Goal: Task Accomplishment & Management: Use online tool/utility

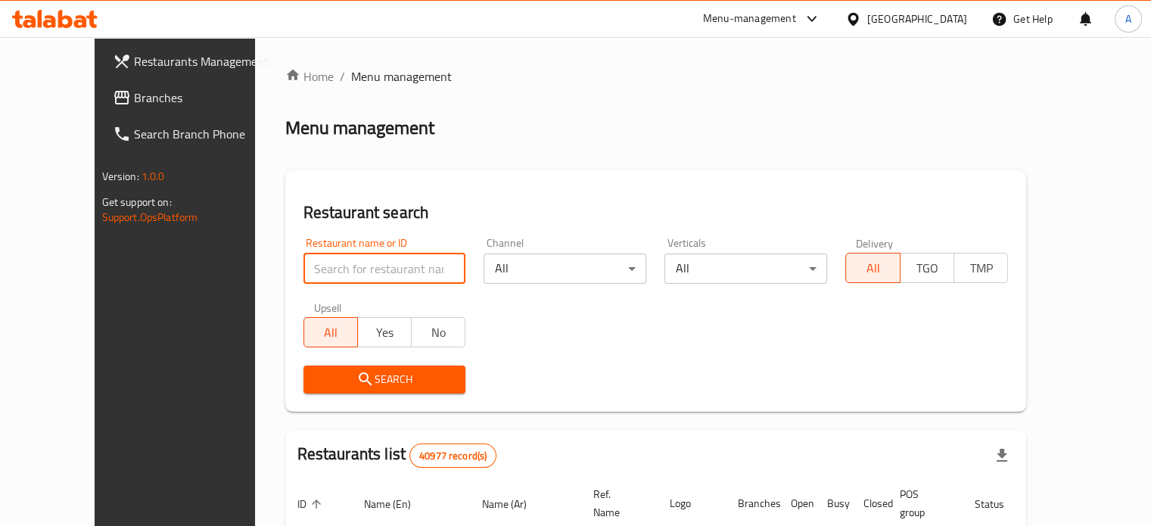
click at [321, 282] on input "search" at bounding box center [385, 269] width 163 height 30
type input "بابا عبده"
click button "Search" at bounding box center [385, 380] width 163 height 28
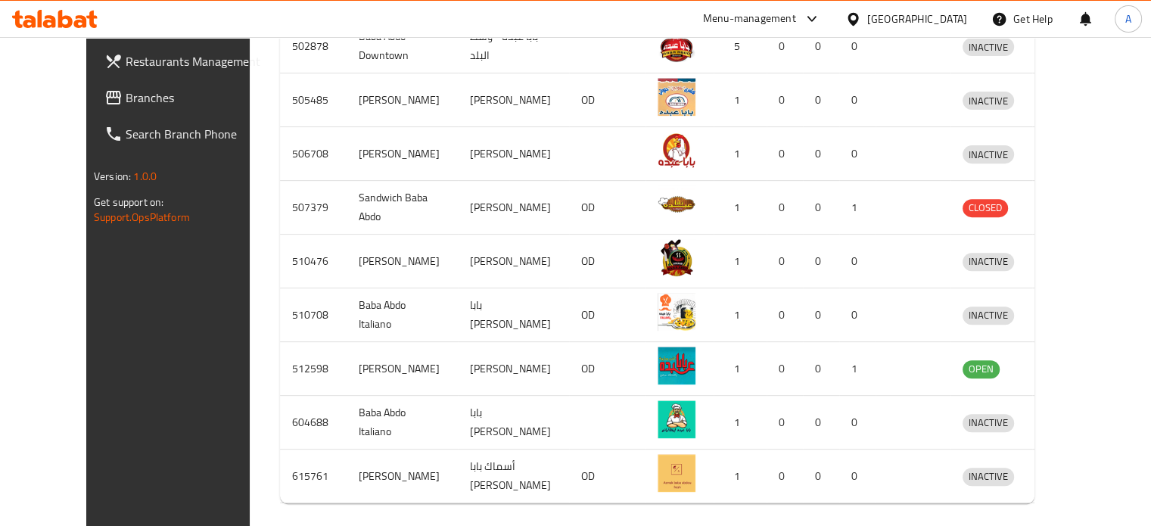
scroll to position [596, 0]
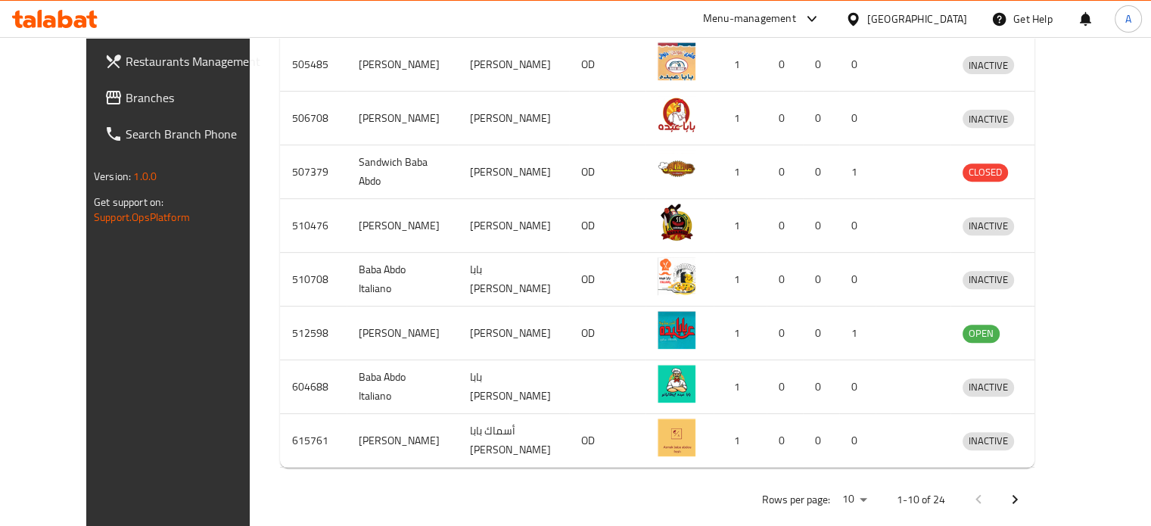
click at [1024, 490] on icon "Next page" at bounding box center [1015, 499] width 18 height 18
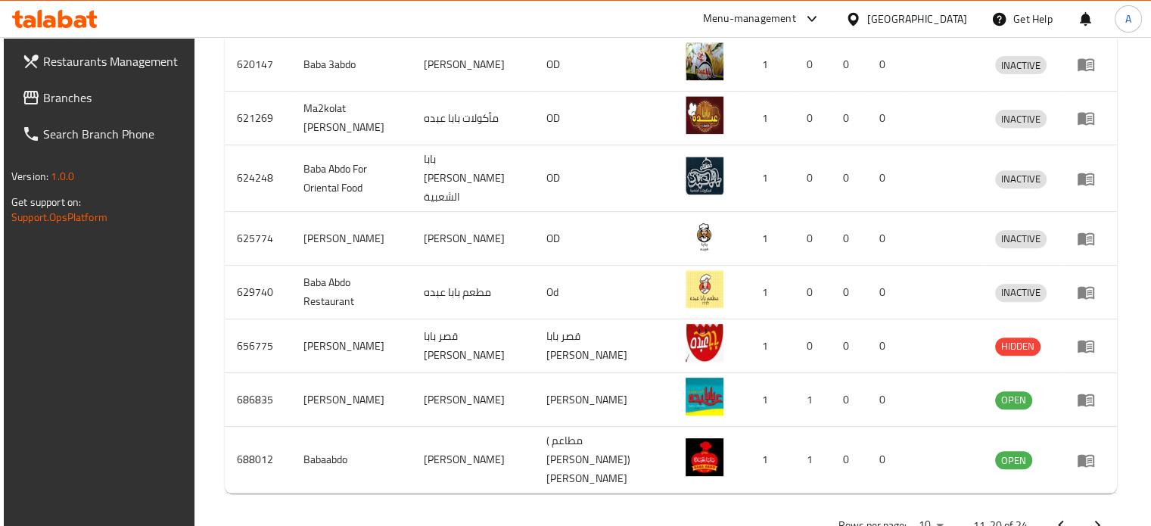
click at [1110, 484] on td "enhanced table" at bounding box center [1091, 460] width 52 height 67
click at [1093, 520] on icon "Next page" at bounding box center [1097, 525] width 18 height 18
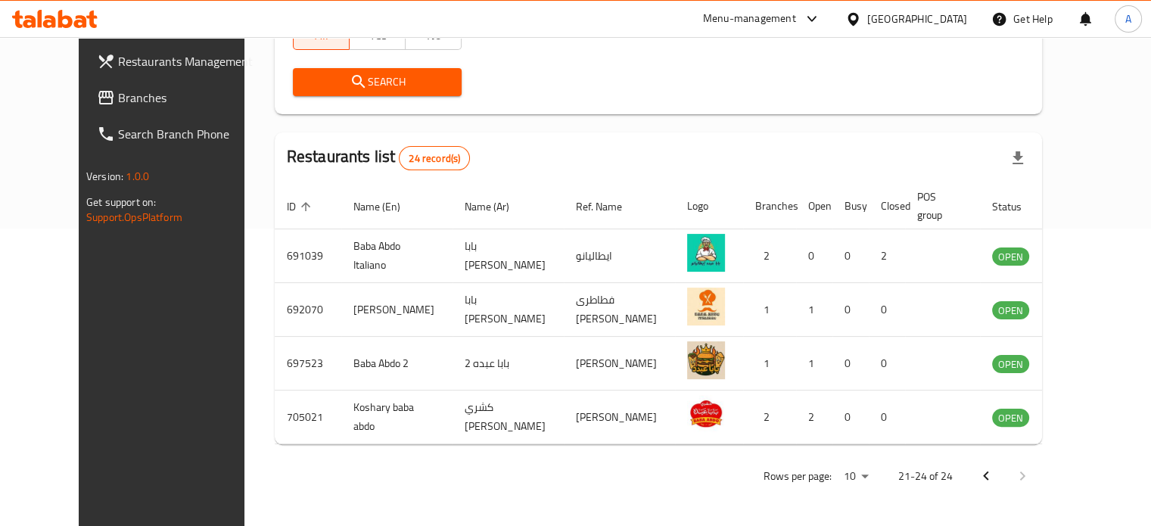
scroll to position [295, 0]
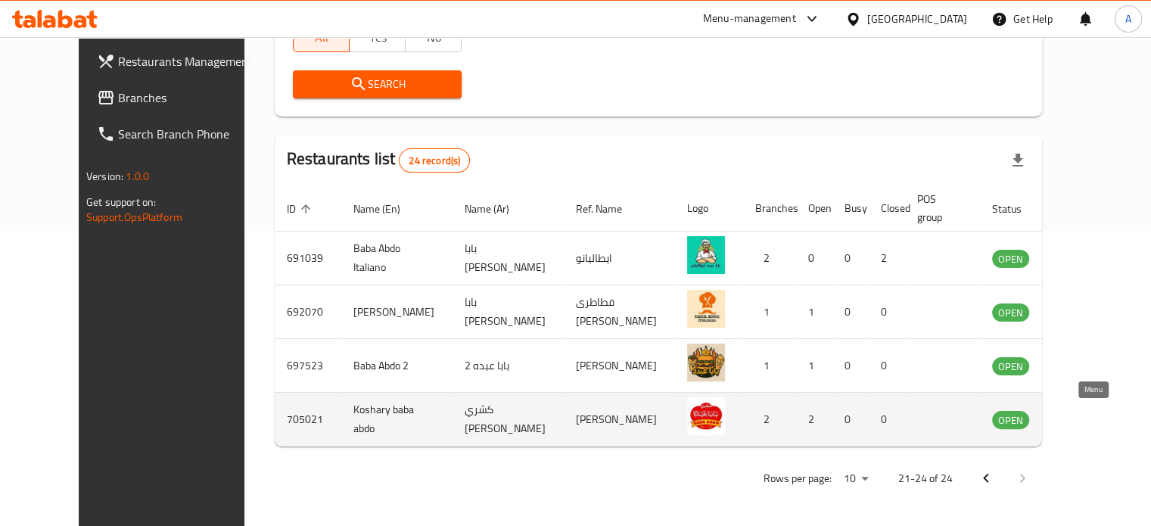
click at [1087, 419] on icon "enhanced table" at bounding box center [1084, 420] width 5 height 6
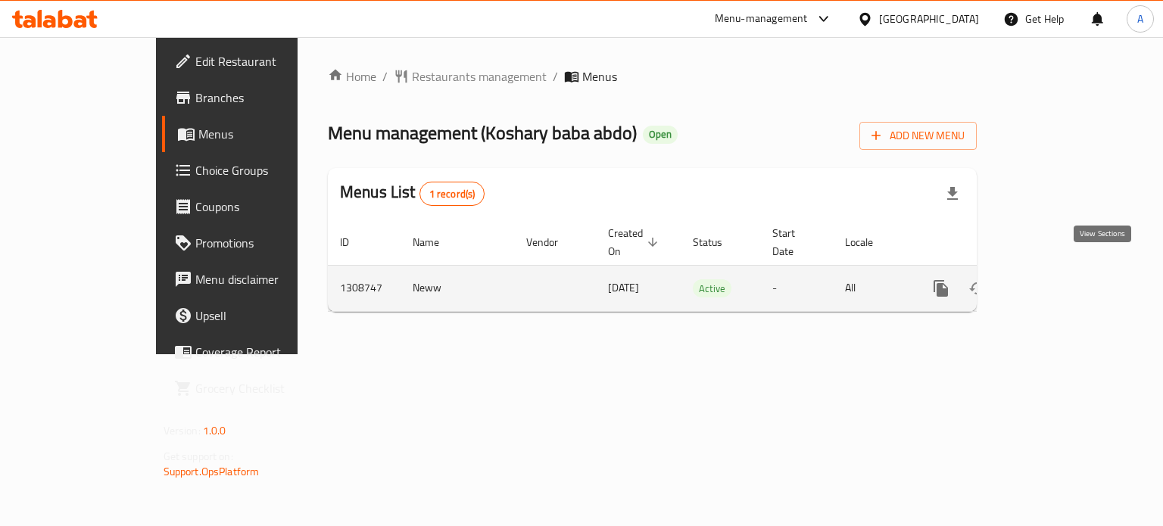
click at [1059, 279] on icon "enhanced table" at bounding box center [1050, 288] width 18 height 18
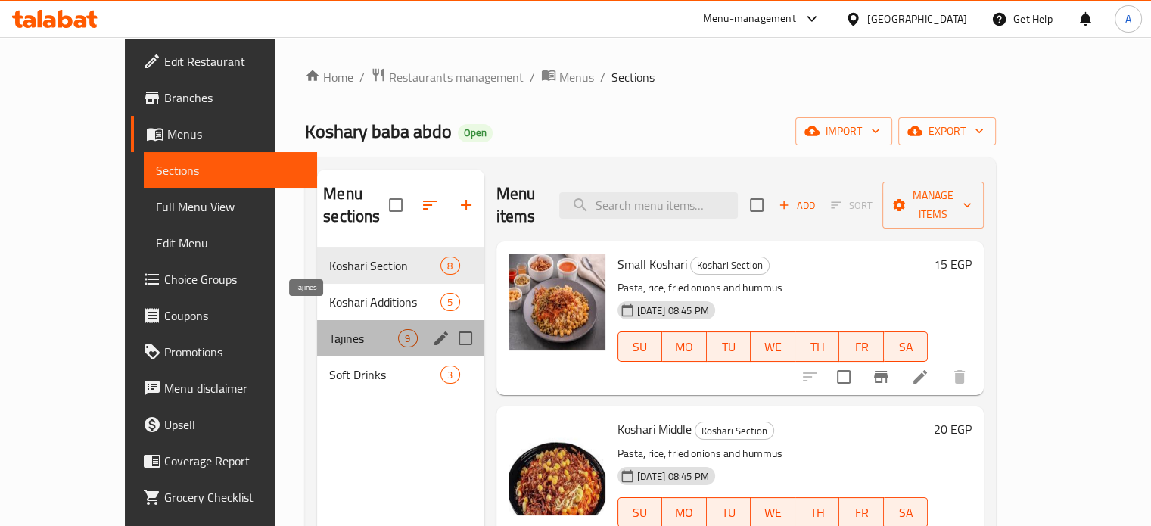
click at [329, 329] on span "Tajines" at bounding box center [363, 338] width 69 height 18
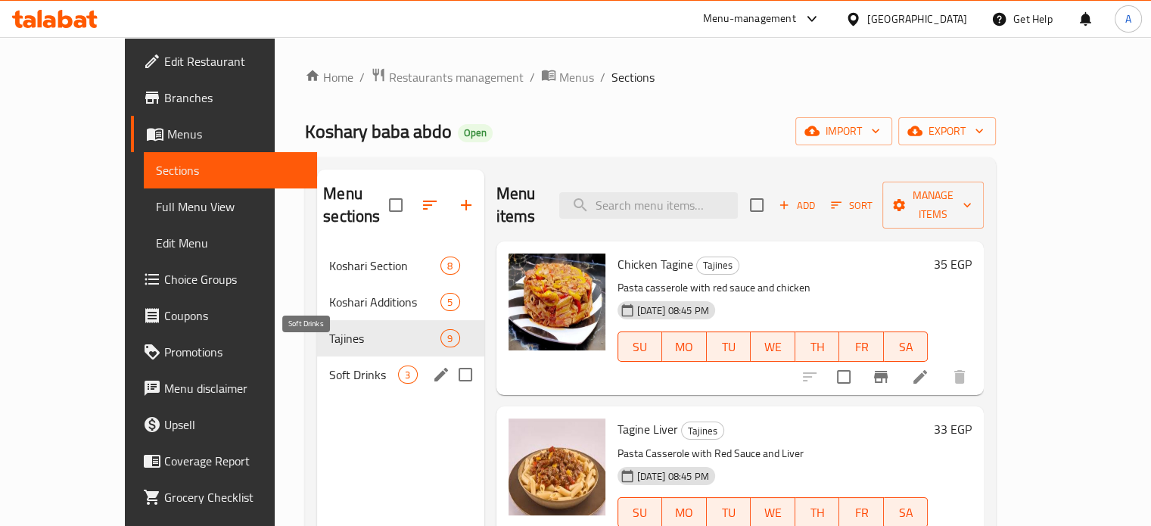
click at [329, 366] on span "Soft Drinks" at bounding box center [363, 375] width 69 height 18
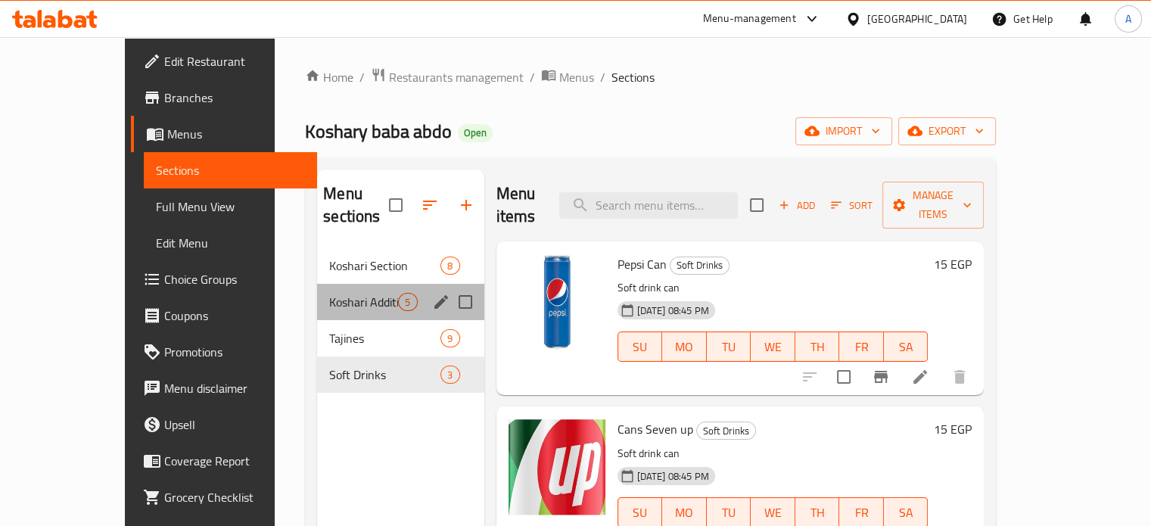
click at [317, 284] on div "Koshari Additions 5" at bounding box center [400, 302] width 167 height 36
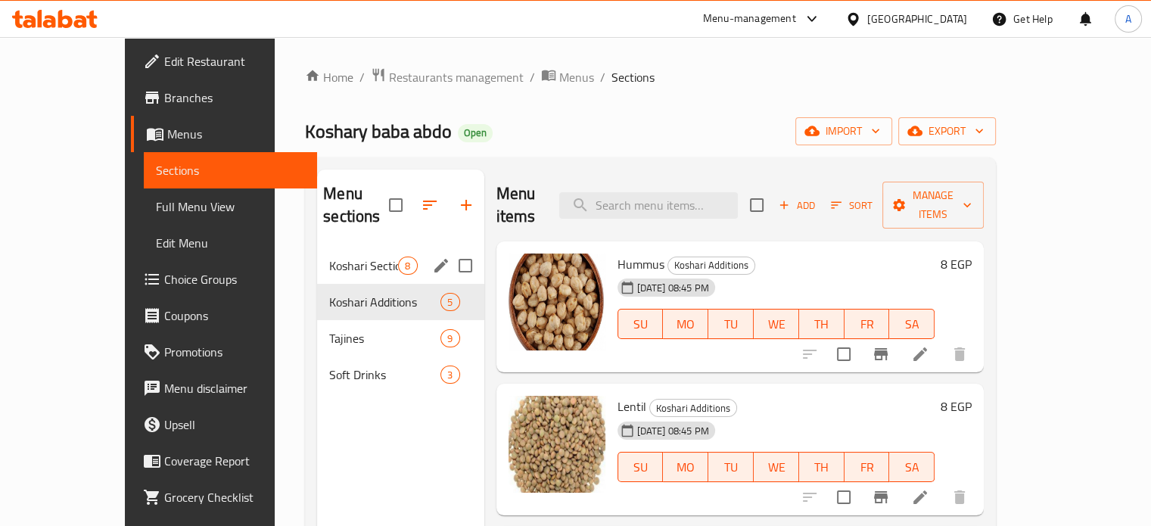
click at [329, 257] on span "Koshari Section" at bounding box center [363, 266] width 69 height 18
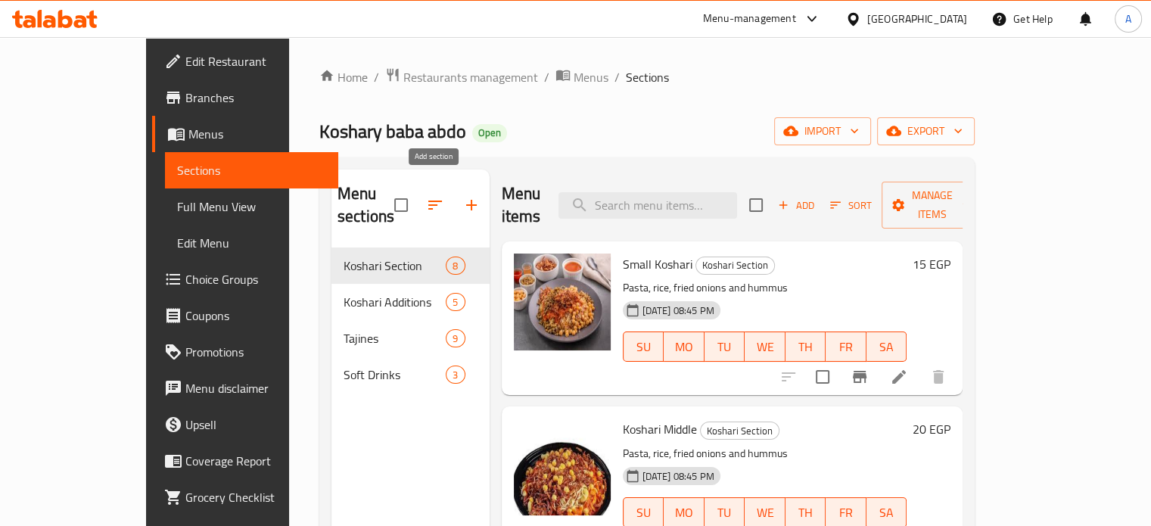
click at [453, 205] on button "button" at bounding box center [471, 205] width 36 height 36
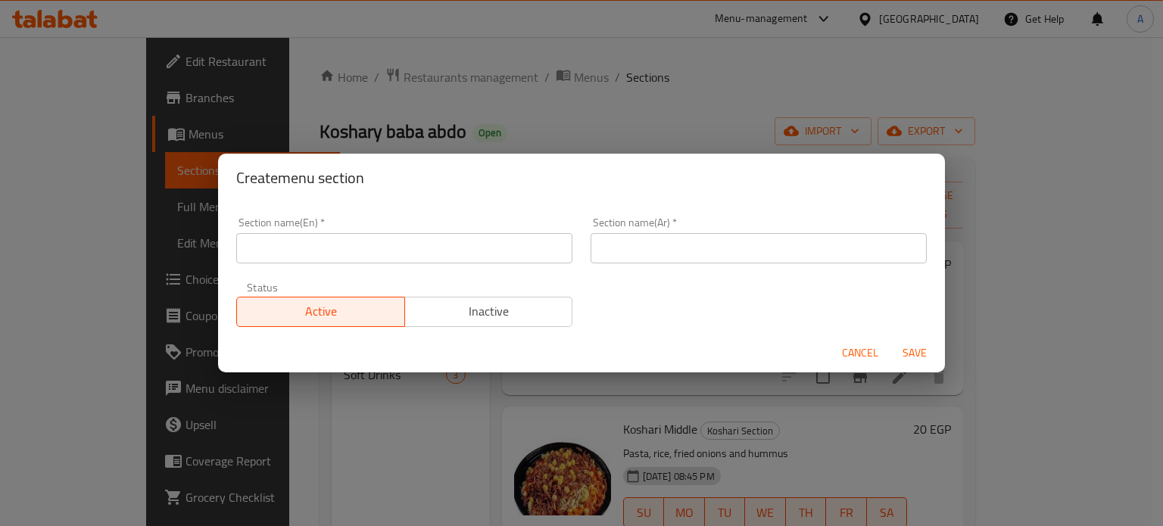
click at [649, 239] on input "text" at bounding box center [758, 248] width 336 height 30
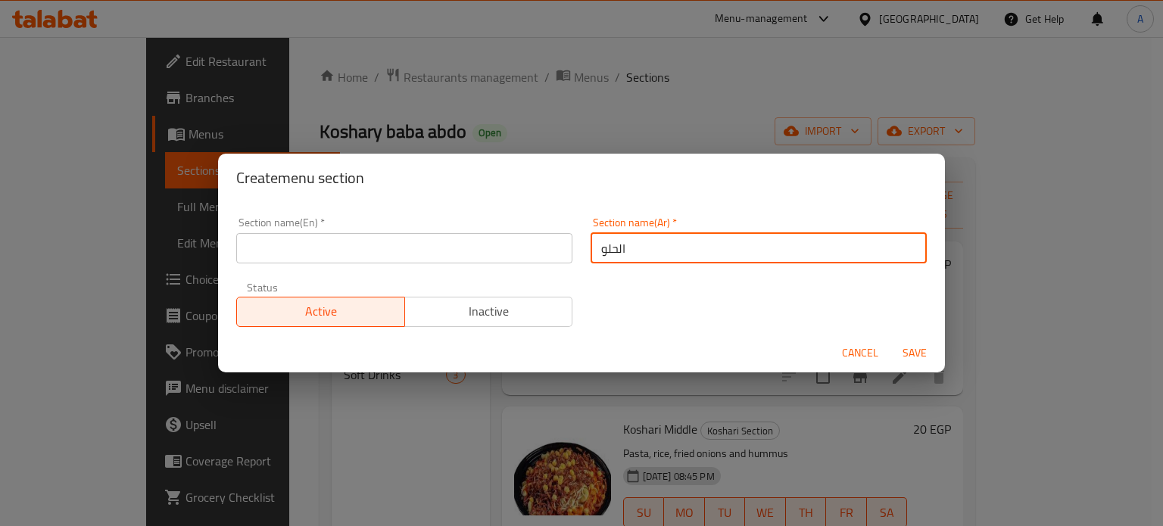
type input "الحلوايات"
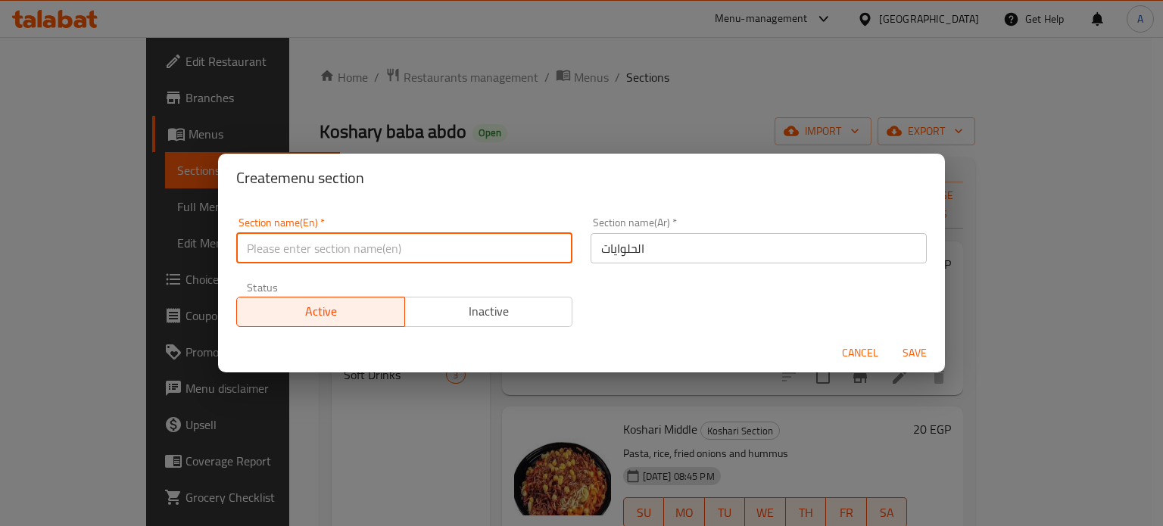
click at [428, 238] on input "text" at bounding box center [404, 248] width 336 height 30
type input "Desserts"
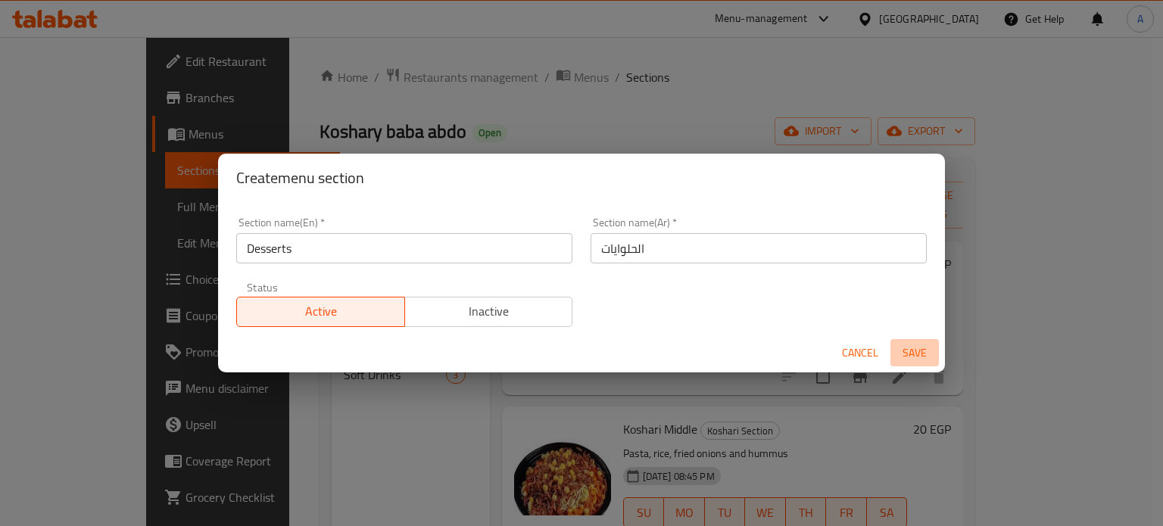
click at [917, 348] on span "Save" at bounding box center [914, 353] width 36 height 19
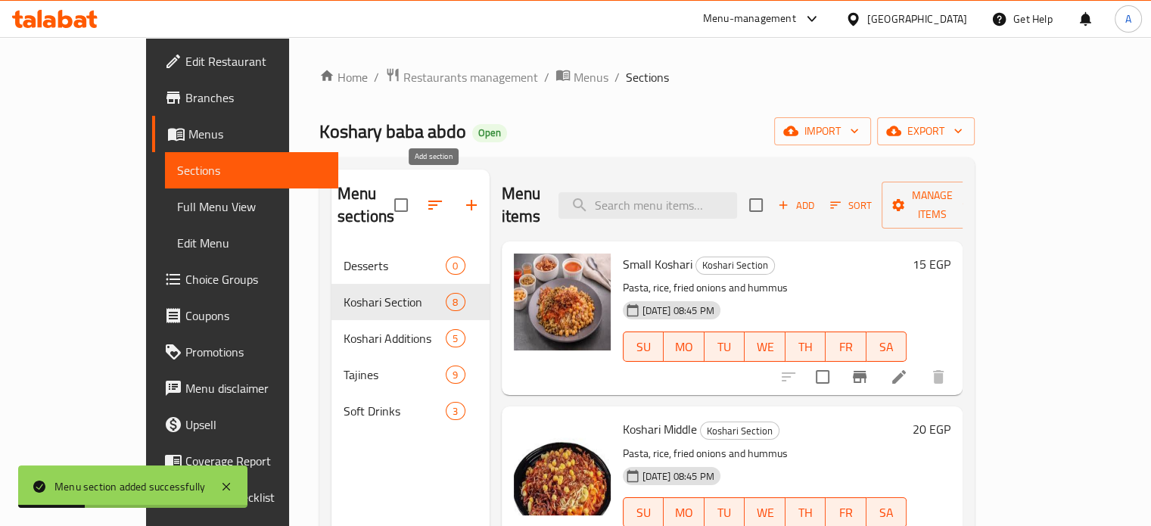
click at [462, 196] on icon "button" at bounding box center [471, 205] width 18 height 18
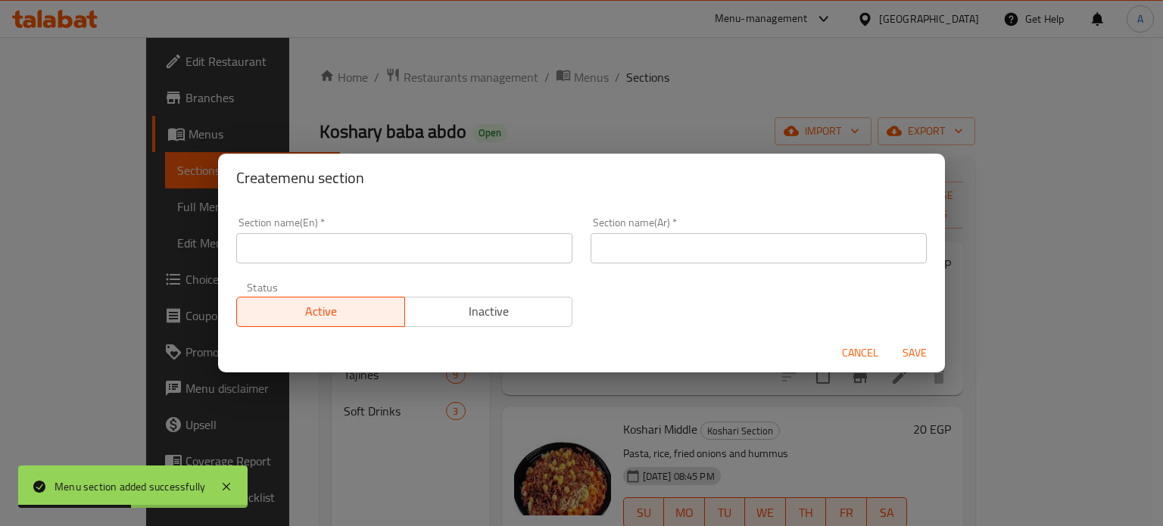
click at [827, 347] on div "Cancel Save" at bounding box center [581, 353] width 727 height 40
click at [867, 359] on span "Cancel" at bounding box center [860, 353] width 36 height 19
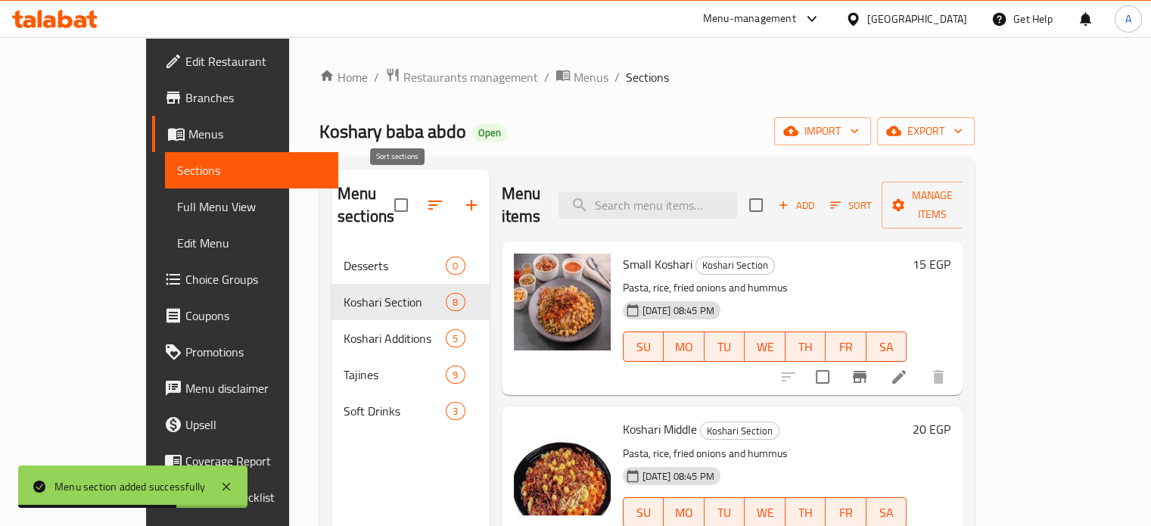
click at [417, 203] on button "button" at bounding box center [435, 205] width 36 height 36
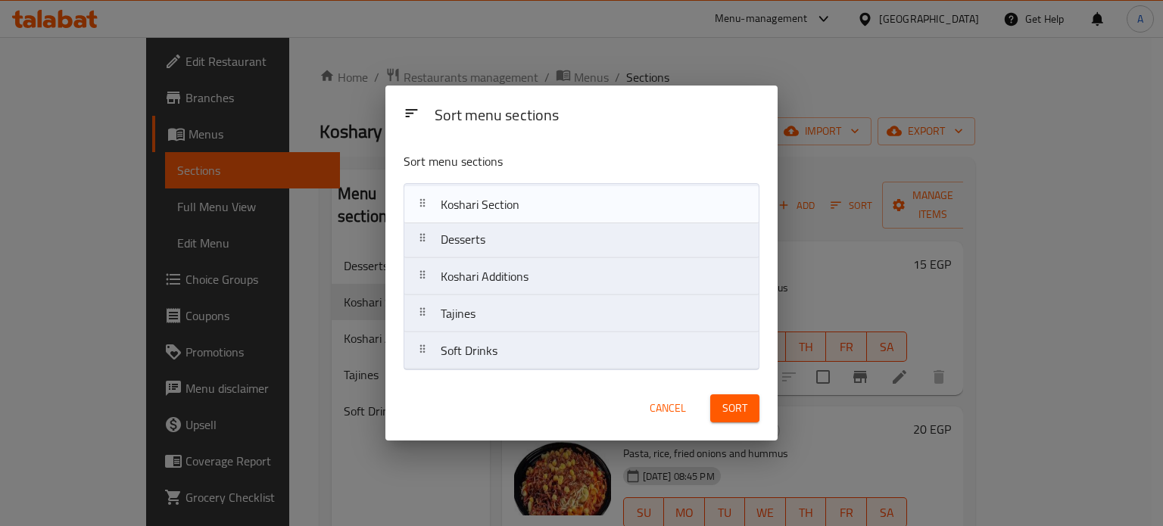
drag, startPoint x: 463, startPoint y: 251, endPoint x: 464, endPoint y: 208, distance: 42.4
click at [464, 208] on nav "Desserts Koshari Section Koshari Additions Tajines Soft Drinks" at bounding box center [580, 276] width 355 height 187
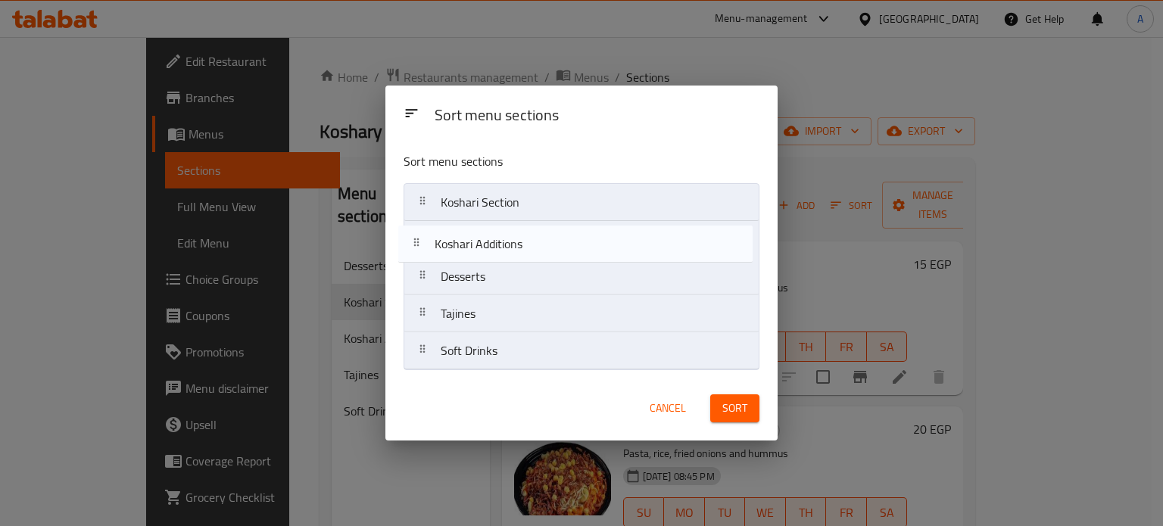
drag, startPoint x: 466, startPoint y: 279, endPoint x: 459, endPoint y: 238, distance: 41.4
click at [459, 238] on nav "Koshari Section Desserts Koshari Additions Tajines Soft Drinks" at bounding box center [580, 276] width 355 height 187
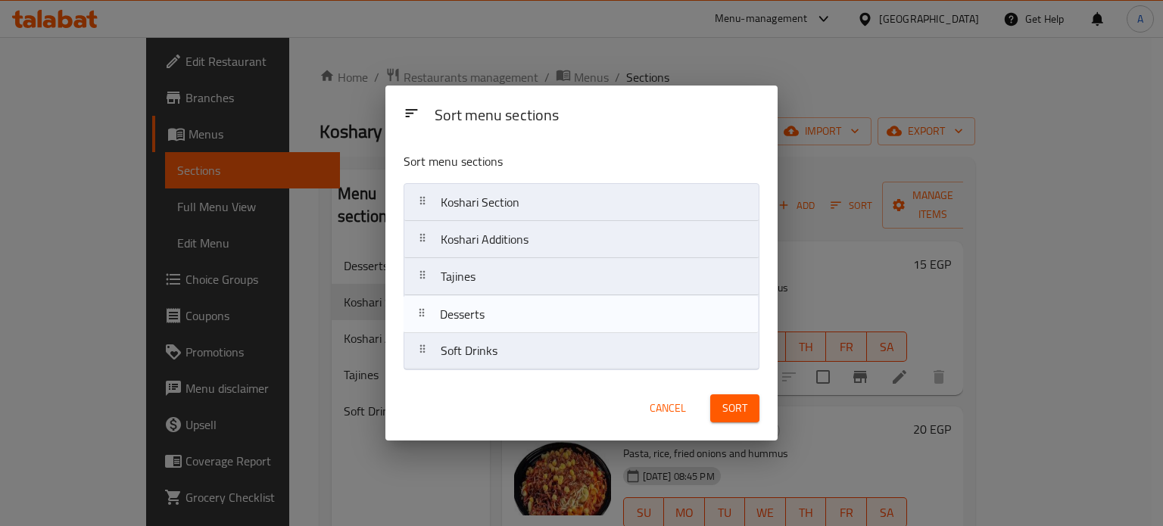
drag, startPoint x: 456, startPoint y: 277, endPoint x: 455, endPoint y: 322, distance: 44.7
click at [455, 322] on nav "Koshari Section Koshari Additions Desserts Tajines Soft Drinks" at bounding box center [580, 276] width 355 height 187
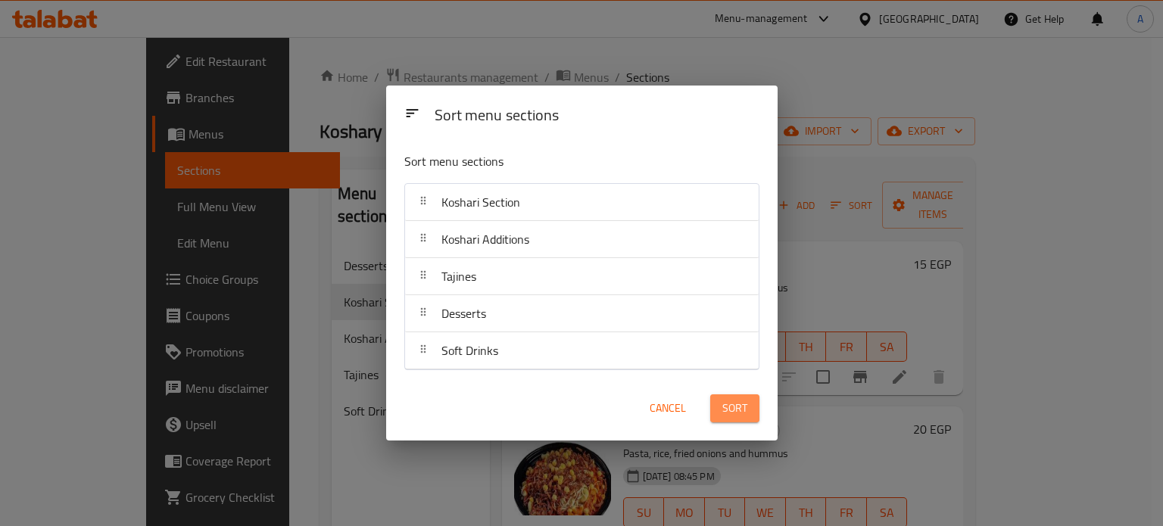
click at [712, 406] on button "Sort" at bounding box center [734, 408] width 49 height 28
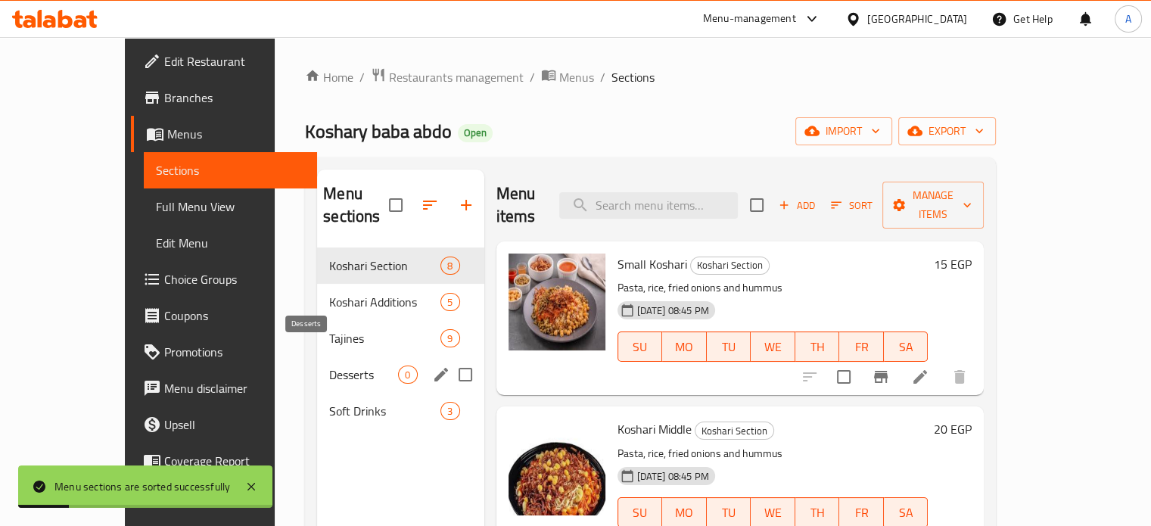
click at [329, 366] on span "Desserts" at bounding box center [363, 375] width 69 height 18
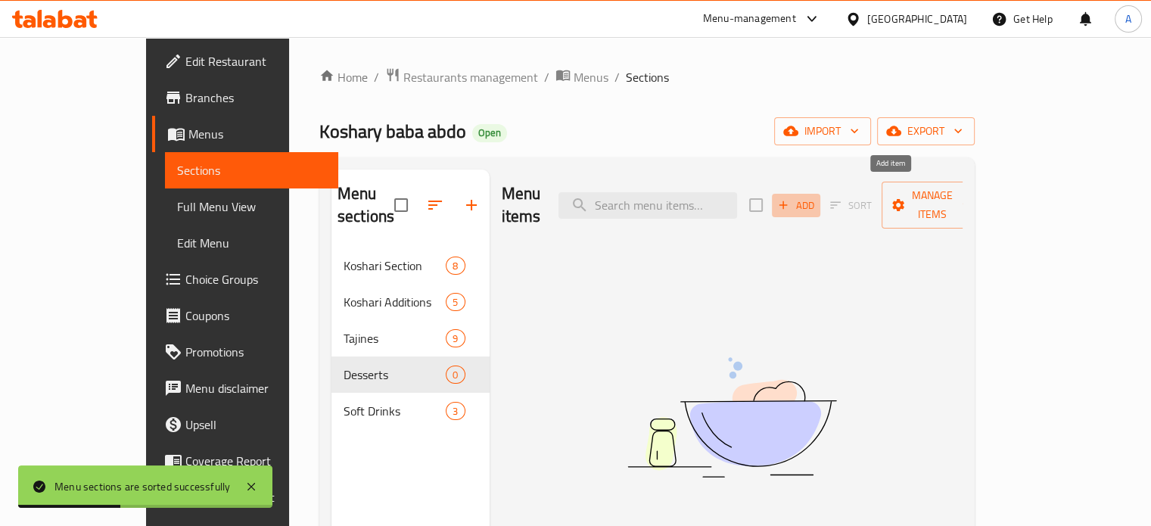
click at [817, 197] on span "Add" at bounding box center [796, 205] width 41 height 17
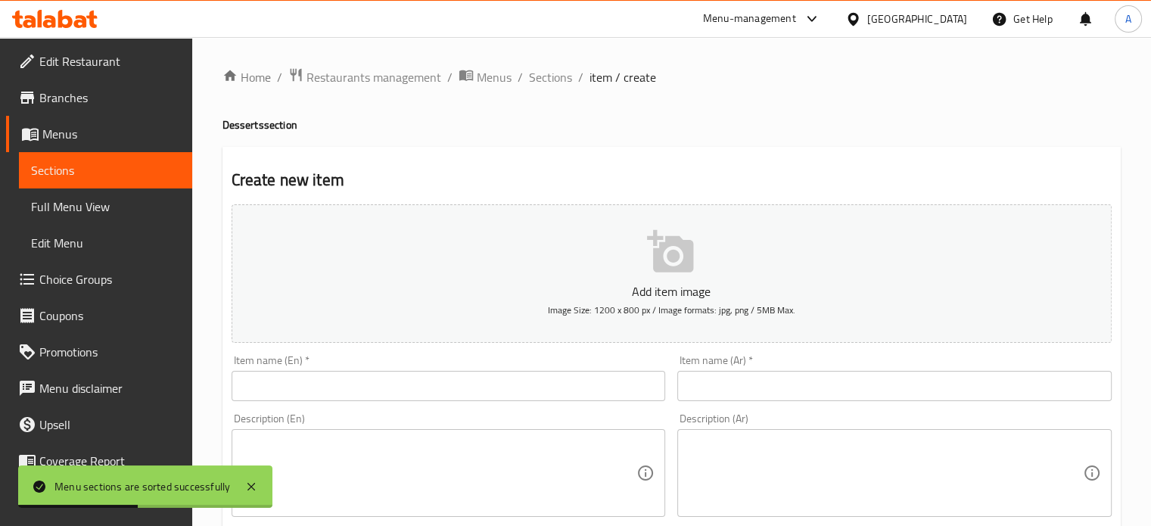
click at [783, 375] on input "text" at bounding box center [894, 386] width 434 height 30
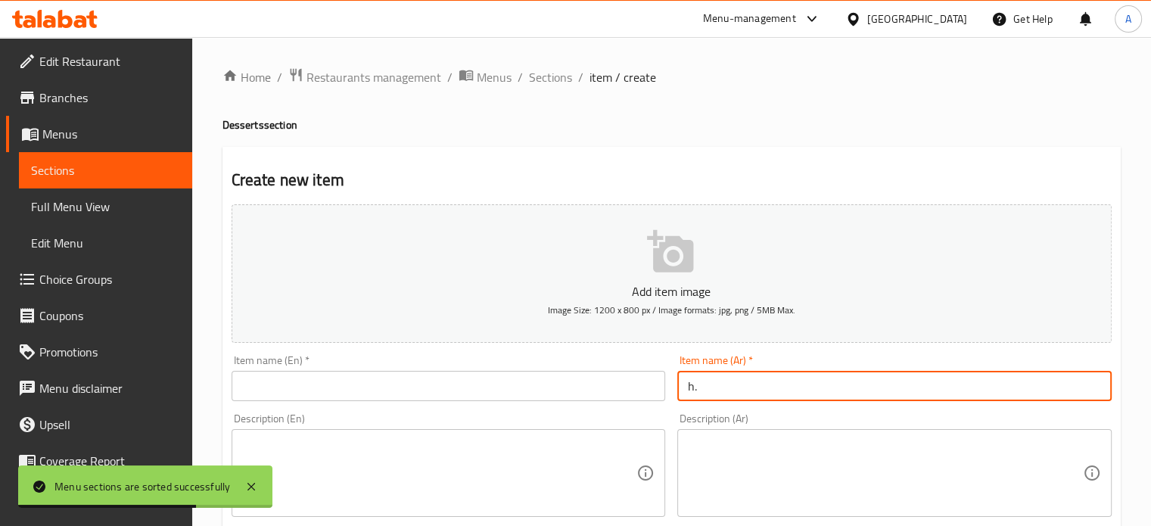
type input "h"
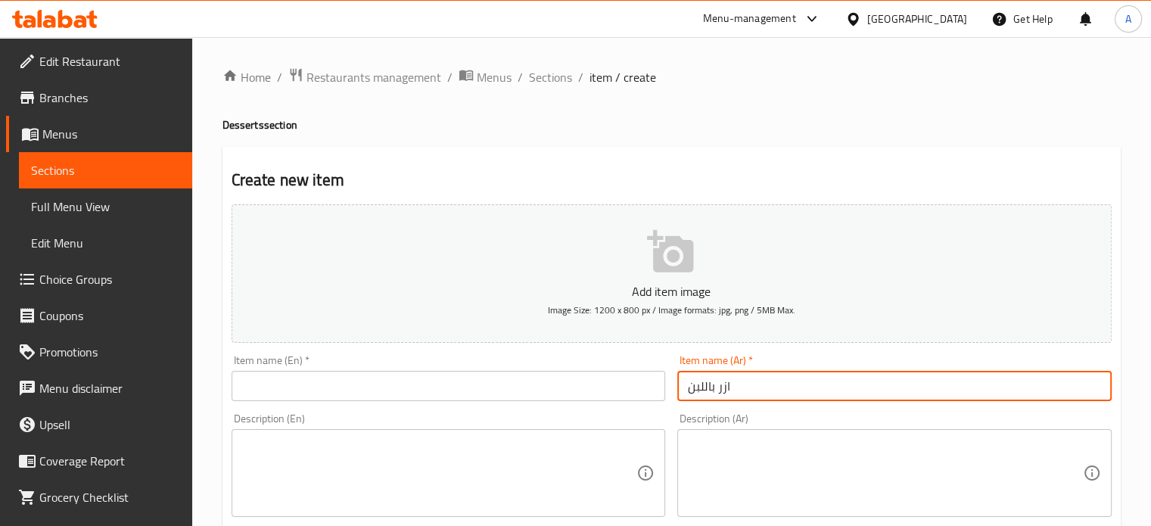
drag, startPoint x: 743, startPoint y: 378, endPoint x: 649, endPoint y: 386, distance: 94.2
click at [649, 386] on div "Add item image Image Size: 1200 x 800 px / Image formats: jpg, png / 5MB Max. I…" at bounding box center [672, 524] width 892 height 652
type input "ازر باللبن"
click at [502, 382] on input "text" at bounding box center [449, 386] width 434 height 30
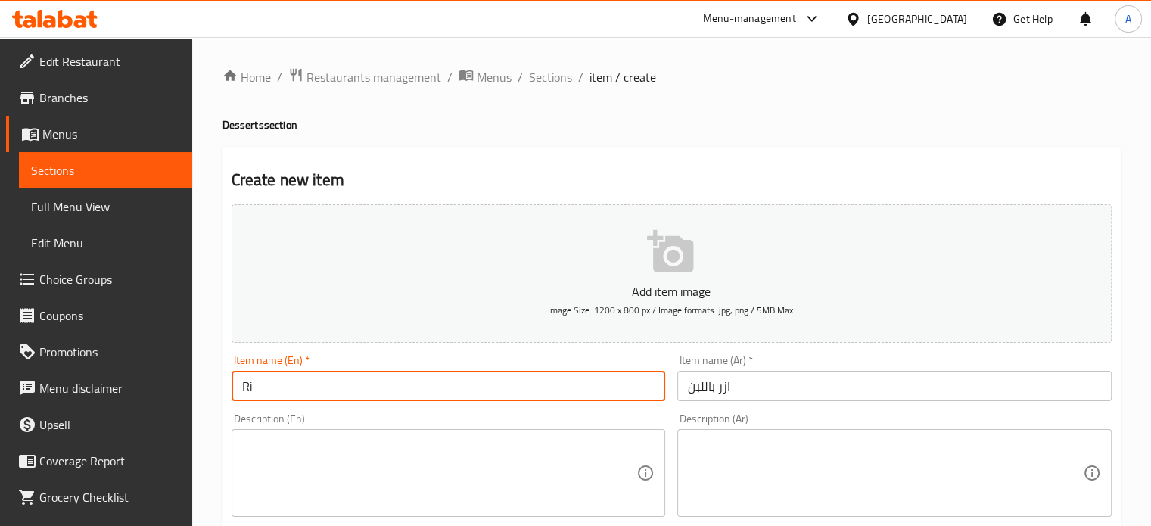
type input "Rice pudding"
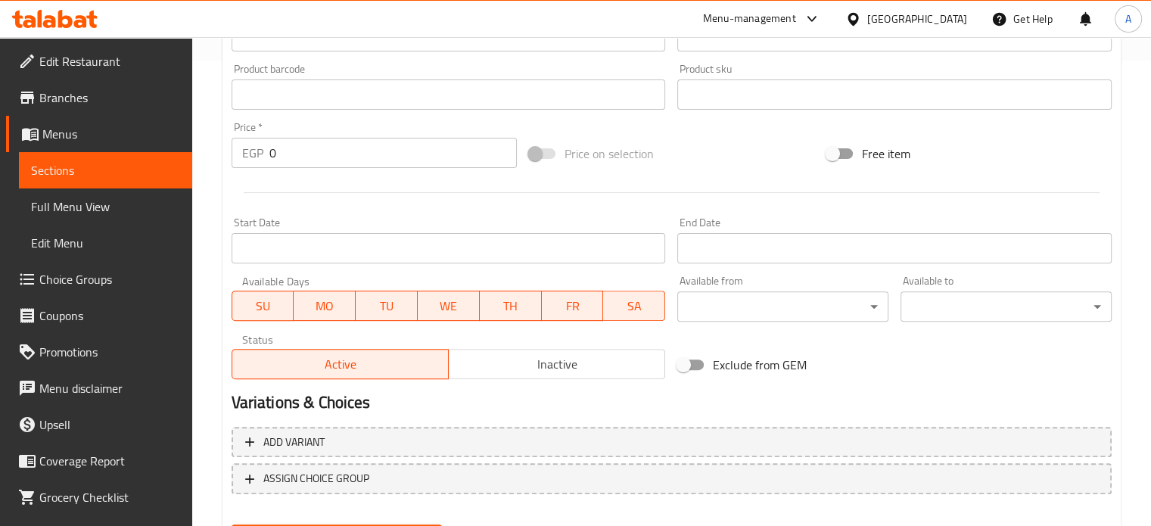
scroll to position [466, 0]
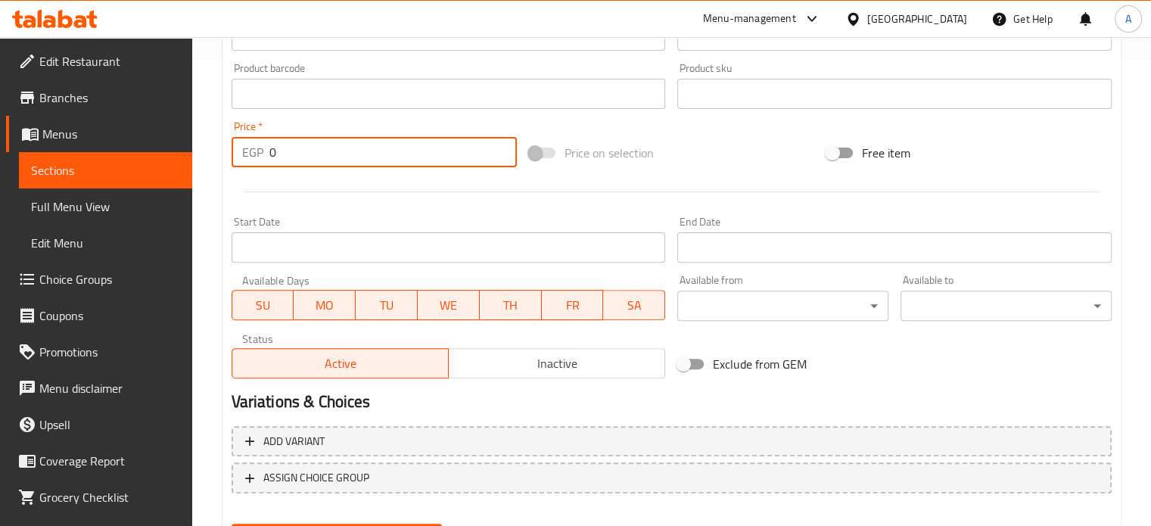
drag, startPoint x: 283, startPoint y: 160, endPoint x: 241, endPoint y: 152, distance: 43.1
click at [241, 152] on div "EGP 0 Price *" at bounding box center [374, 152] width 285 height 30
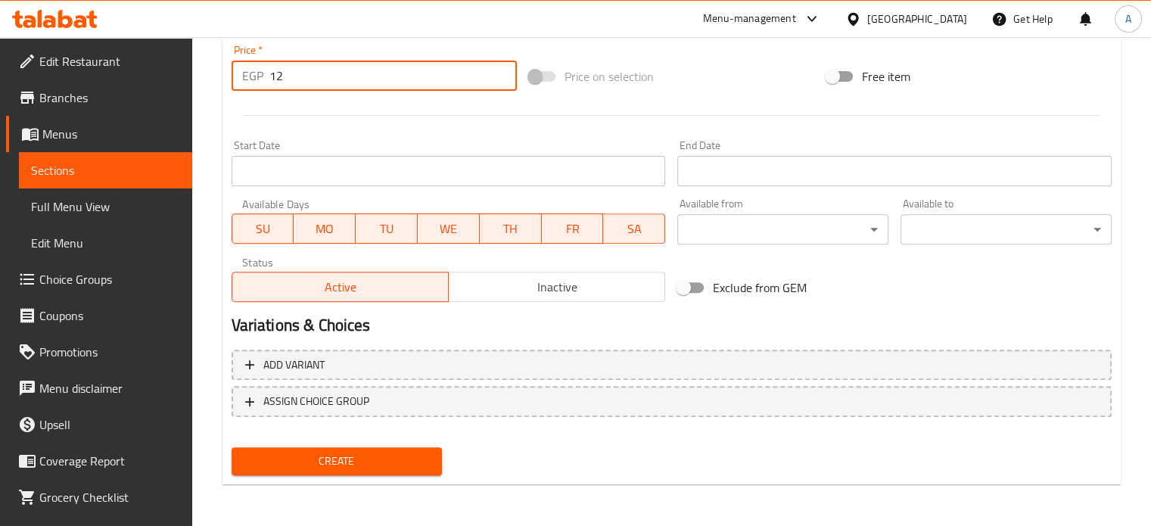
type input "12"
click at [378, 452] on span "Create" at bounding box center [337, 461] width 187 height 19
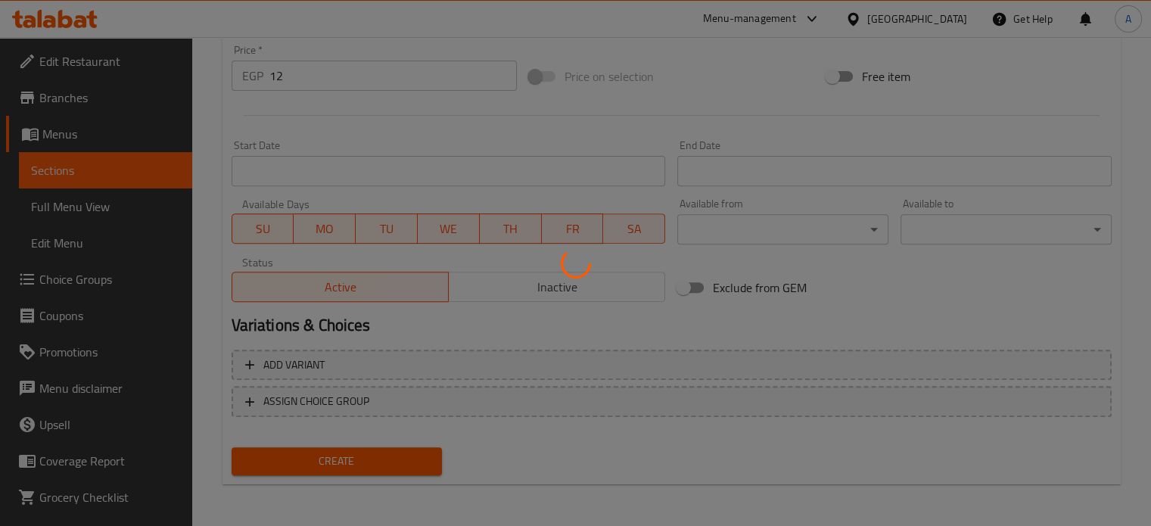
type input "0"
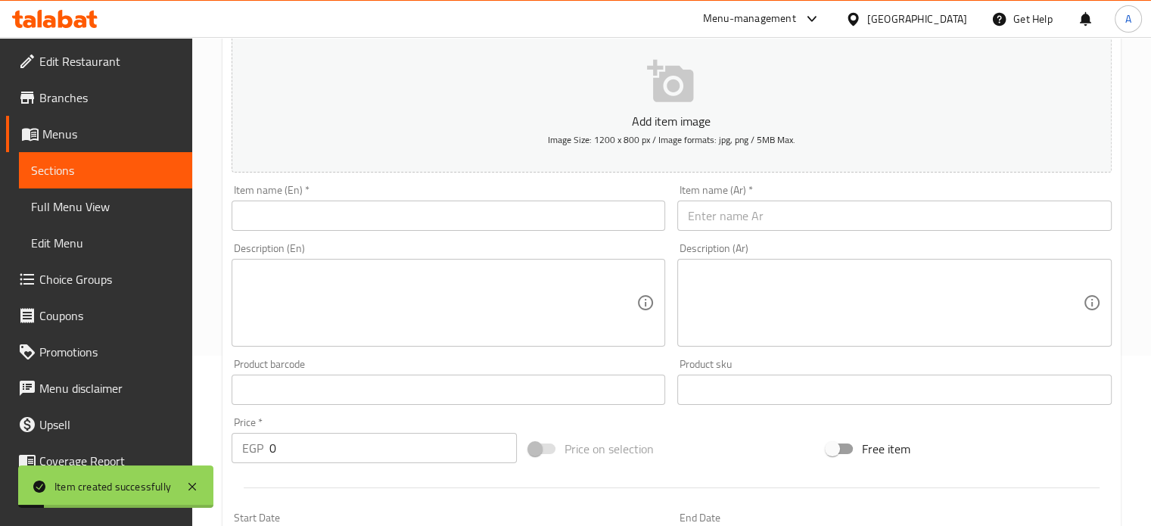
scroll to position [154, 0]
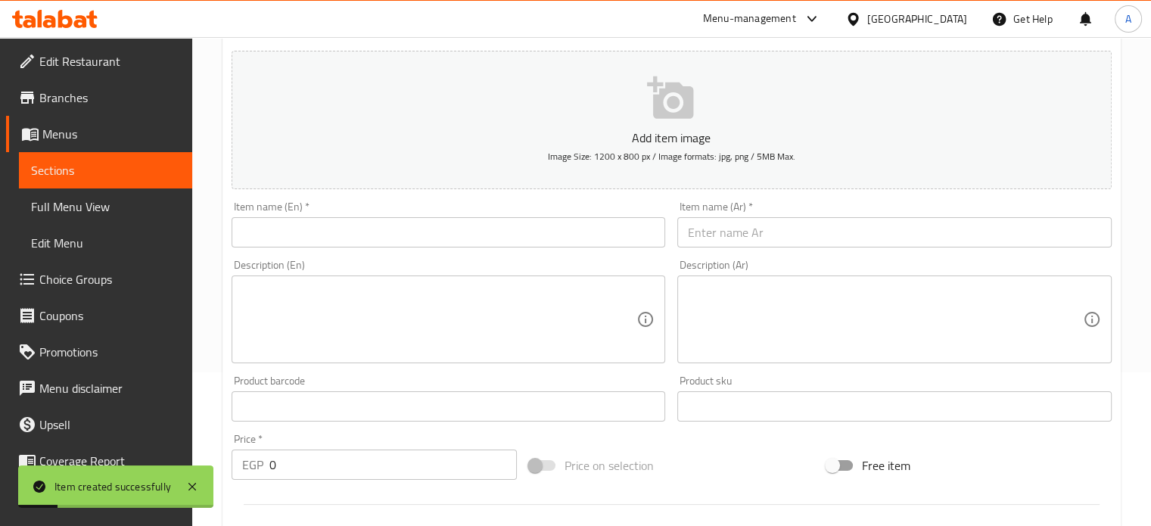
click at [788, 247] on input "text" at bounding box center [894, 232] width 434 height 30
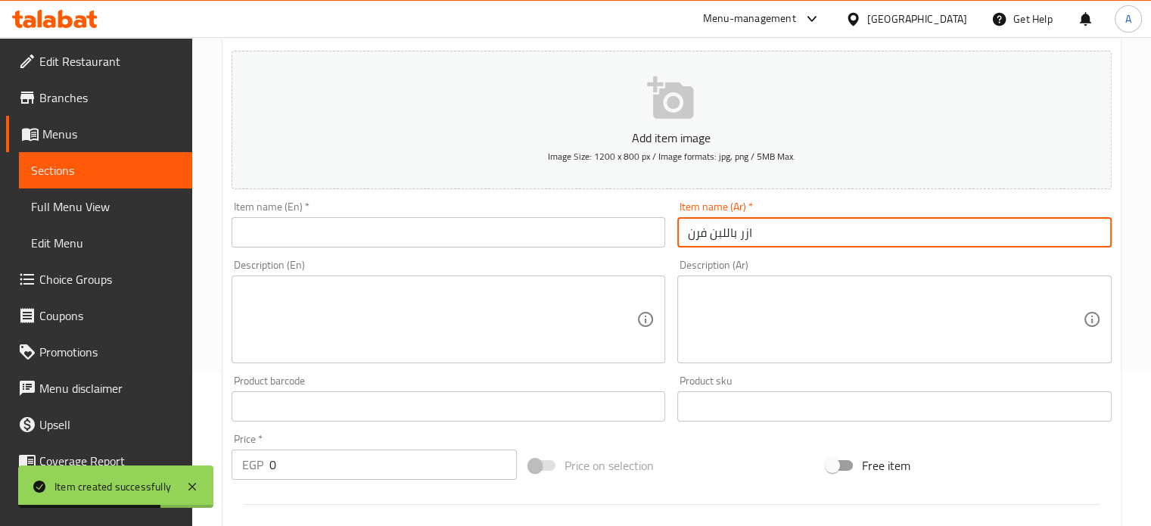
click at [788, 247] on input "ازر باللبن فرن" at bounding box center [894, 232] width 434 height 30
type input "ازر باللبن فرن"
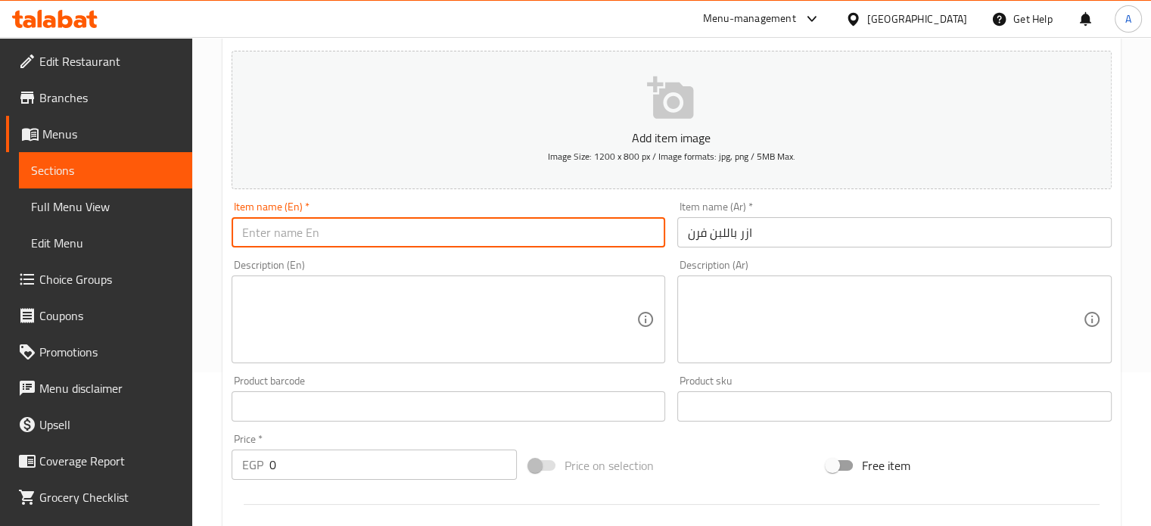
click at [318, 231] on input "text" at bounding box center [449, 232] width 434 height 30
paste input "Oven-baked rice pudding"
click at [275, 232] on input "Oven-baked rice pudding" at bounding box center [449, 232] width 434 height 30
type input "Ovenbaked rice pudding"
click at [372, 326] on textarea at bounding box center [439, 320] width 395 height 72
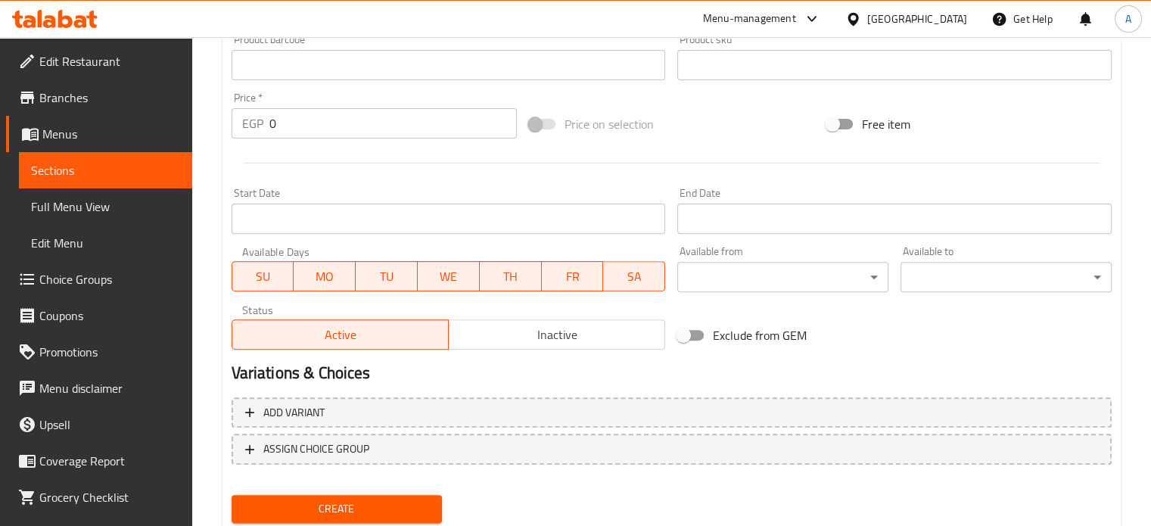
scroll to position [543, 0]
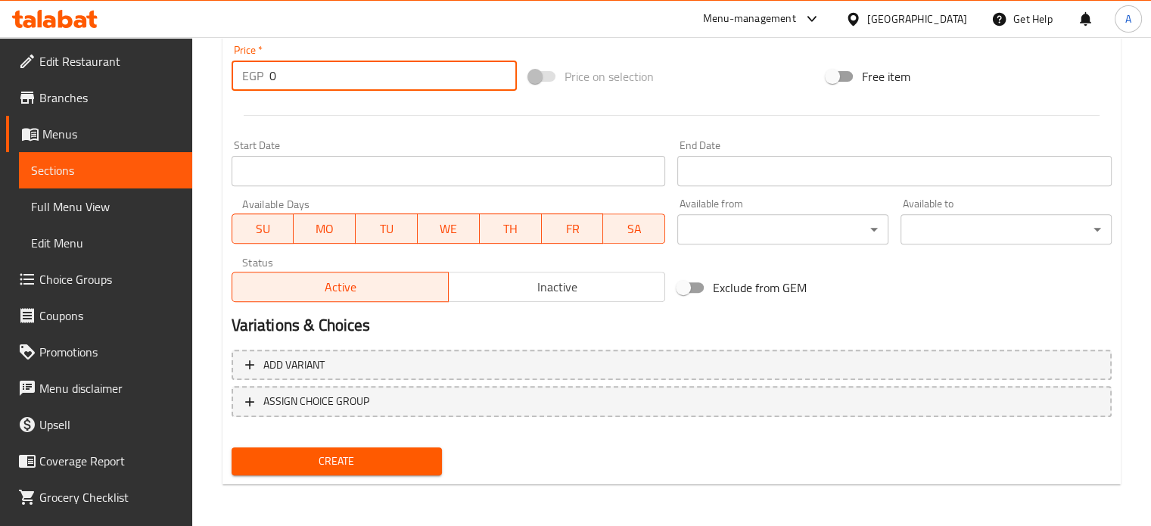
drag, startPoint x: 292, startPoint y: 67, endPoint x: 202, endPoint y: 83, distance: 91.5
click at [202, 83] on div "Home / Restaurants management / Menus / Sections / item / create Desserts secti…" at bounding box center [671, 10] width 959 height 1032
type input "15"
click at [300, 464] on span "Create" at bounding box center [337, 461] width 187 height 19
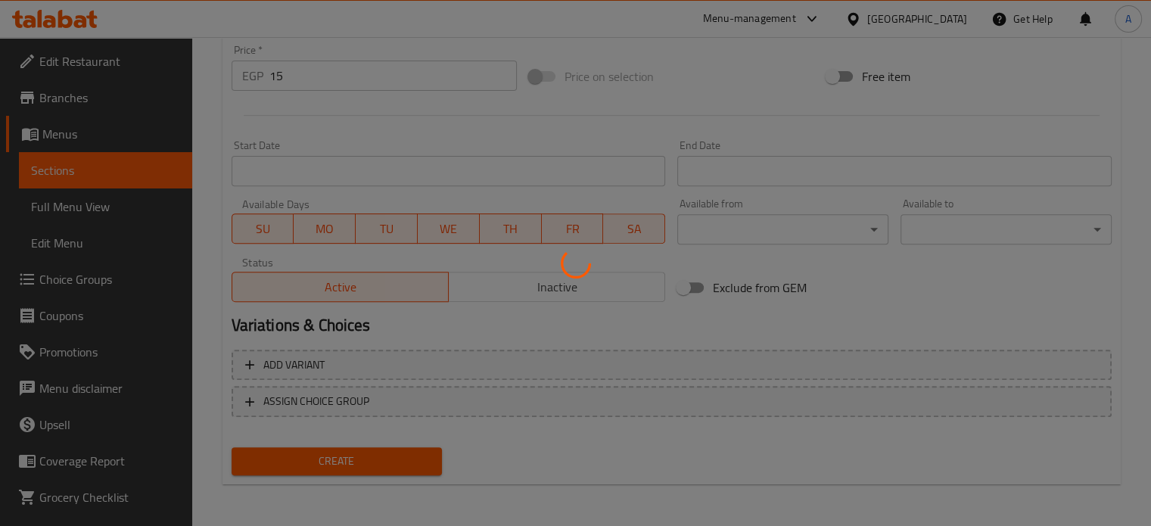
type input "0"
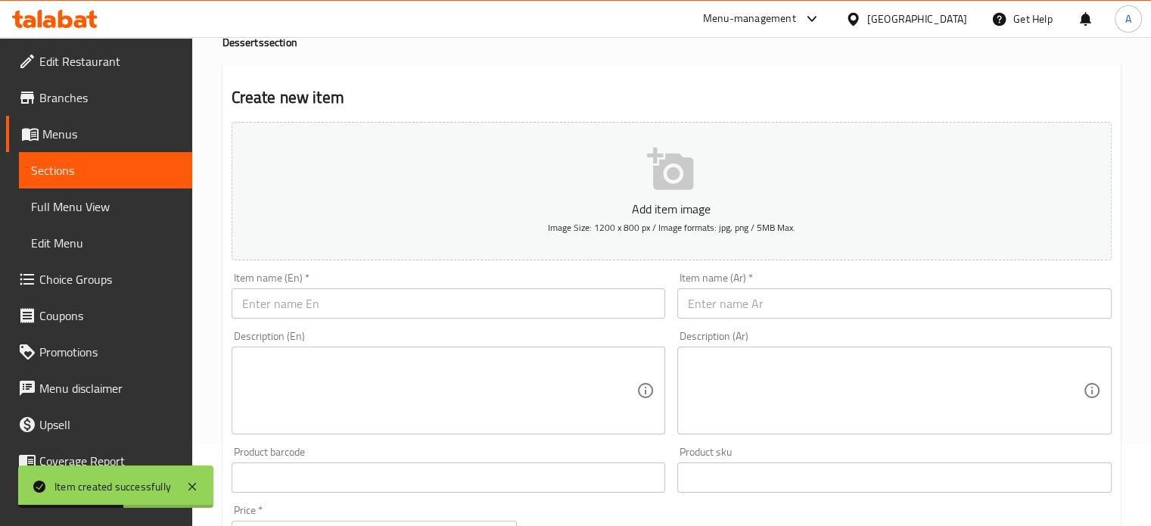
scroll to position [0, 0]
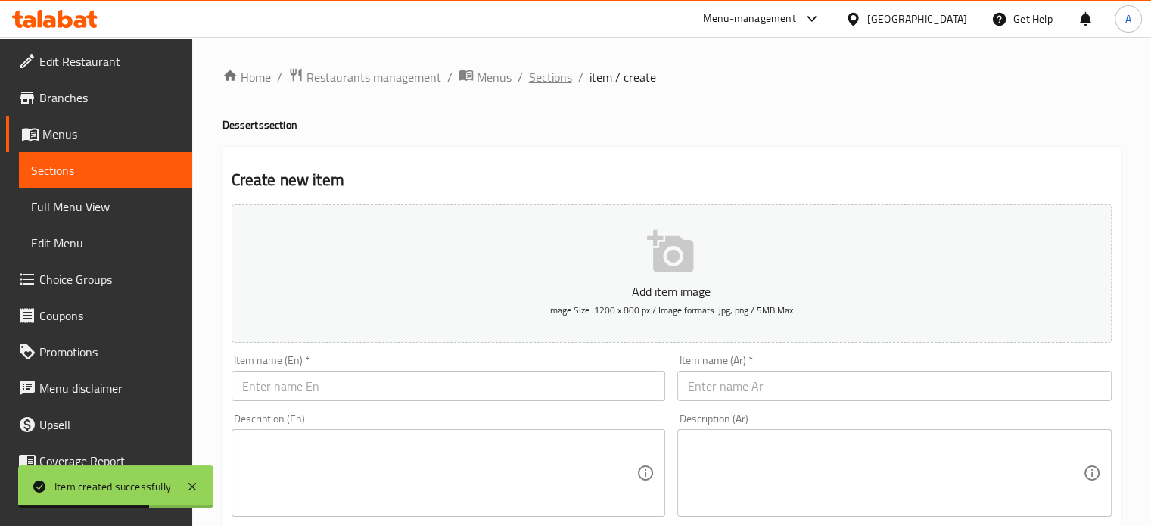
click at [556, 80] on span "Sections" at bounding box center [550, 77] width 43 height 18
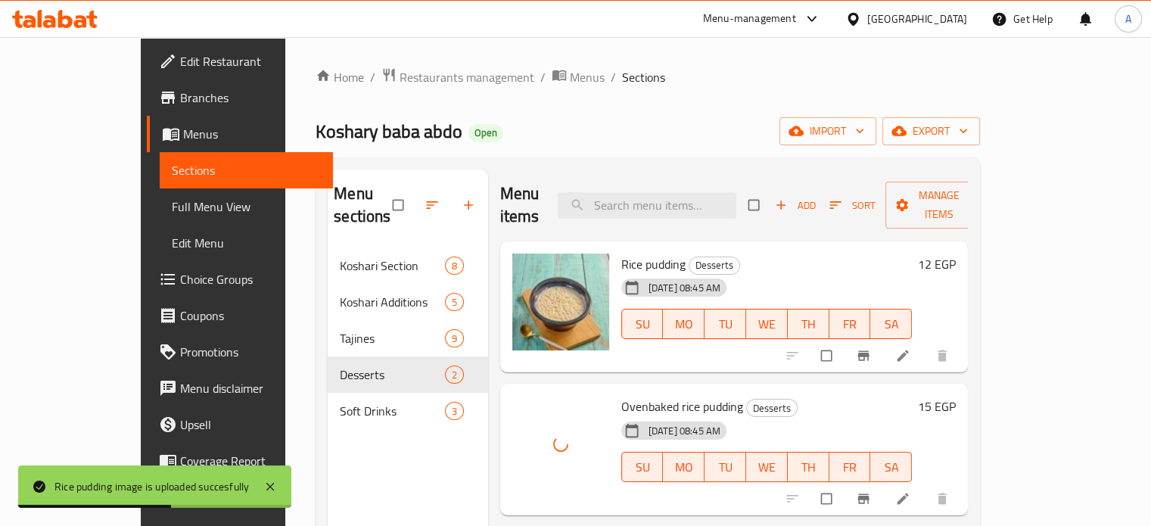
click at [566, 92] on div "Home / Restaurants management / Menus / Sections Koshary baba abdo Open import …" at bounding box center [648, 387] width 665 height 640
